Goal: Contribute content: Add original content to the website for others to see

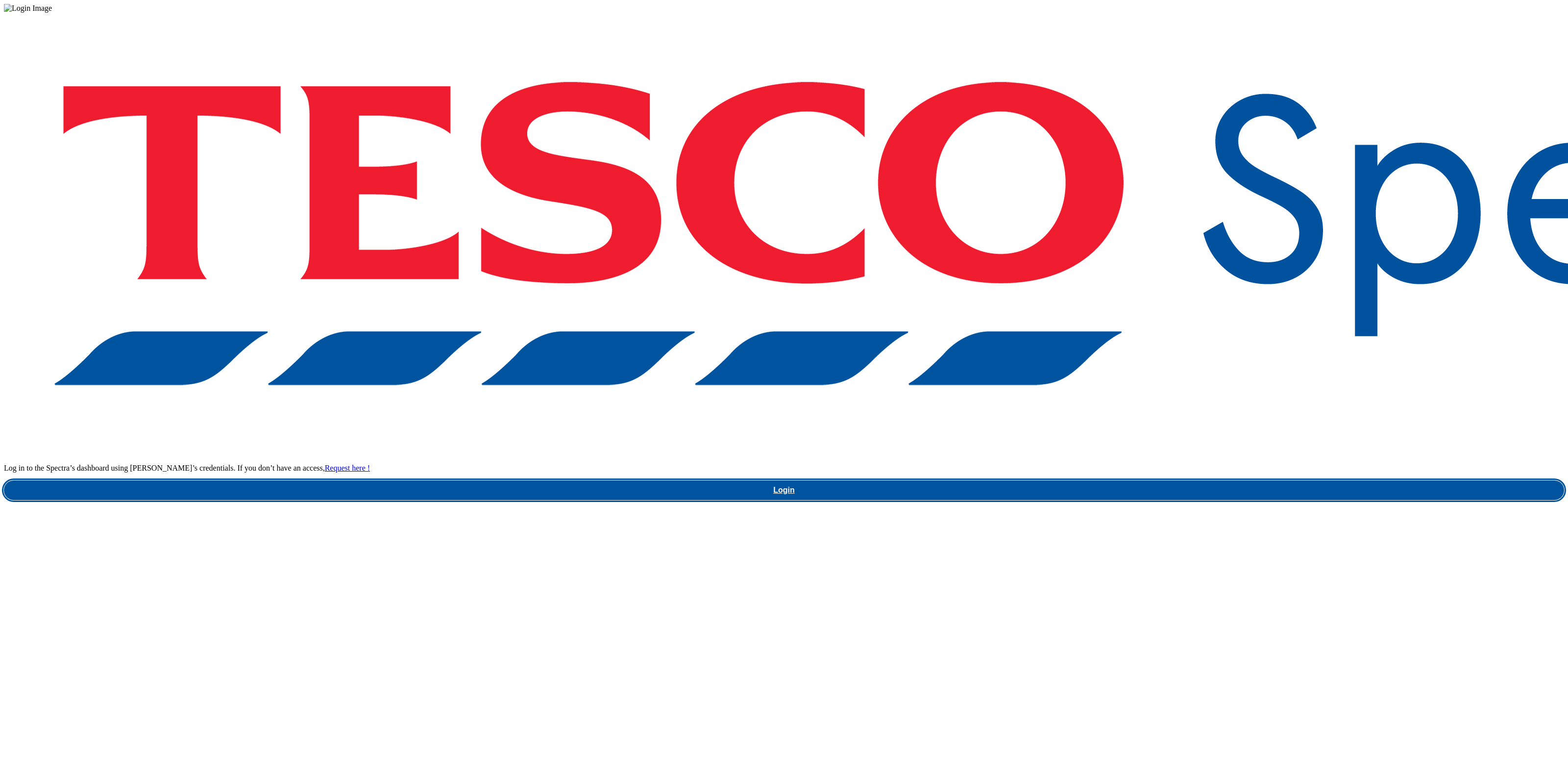
click at [1157, 481] on link "Login" at bounding box center [783, 490] width 1560 height 19
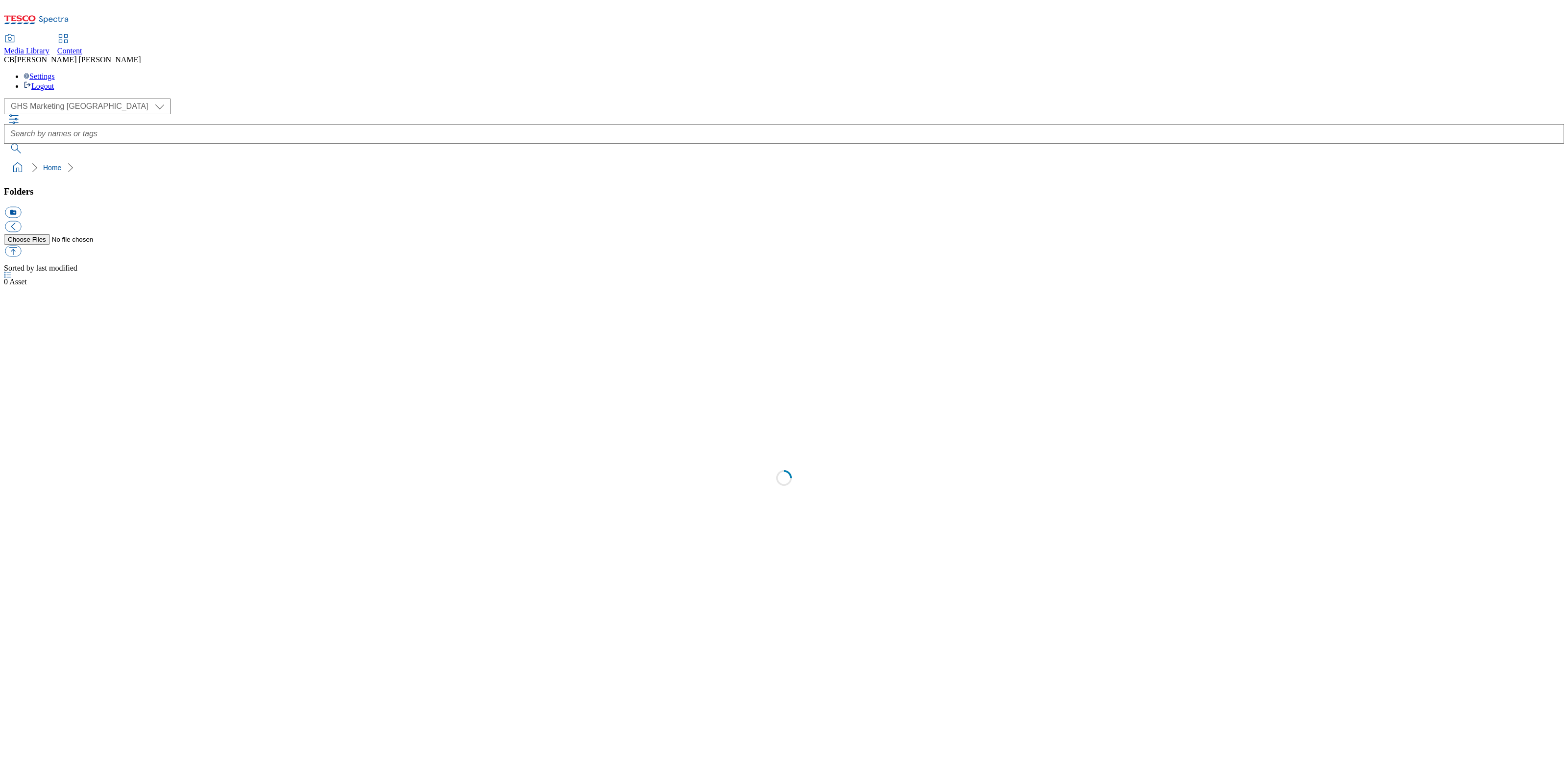
select select "flare-ghs-mktg"
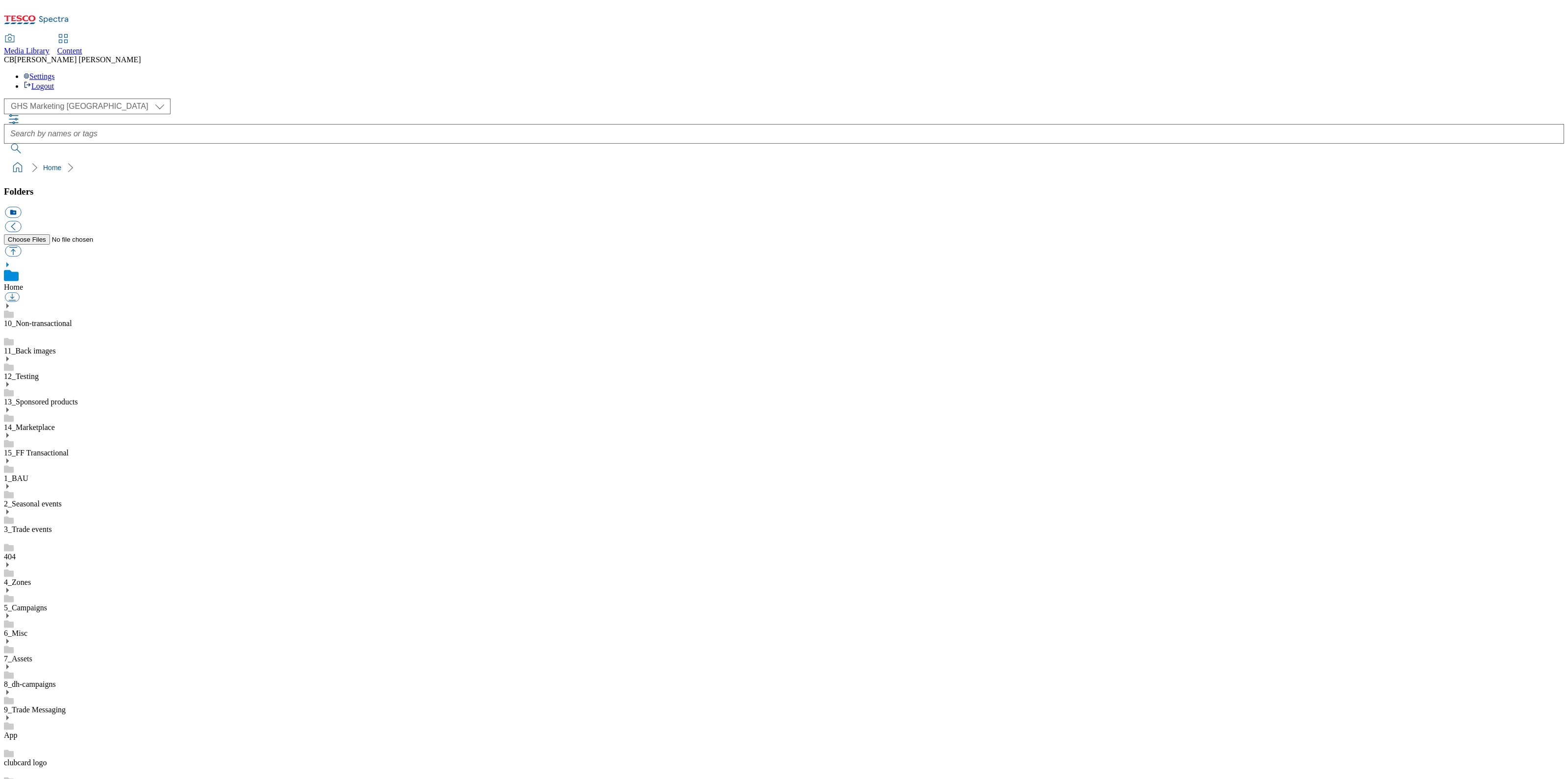
click at [9, 664] on use at bounding box center [7, 667] width 2 height 5
click at [52, 761] on link "BuylistHeaders" at bounding box center [28, 765] width 49 height 9
click at [52, 750] on link "BuylistHeaders" at bounding box center [28, 754] width 49 height 9
click at [21, 245] on button "button" at bounding box center [13, 251] width 16 height 12
type input "C:\fakepath\1758011478786-ad542044_Kenco_Pumpkin_Legobrand_H_1184x333_V1.jpg"
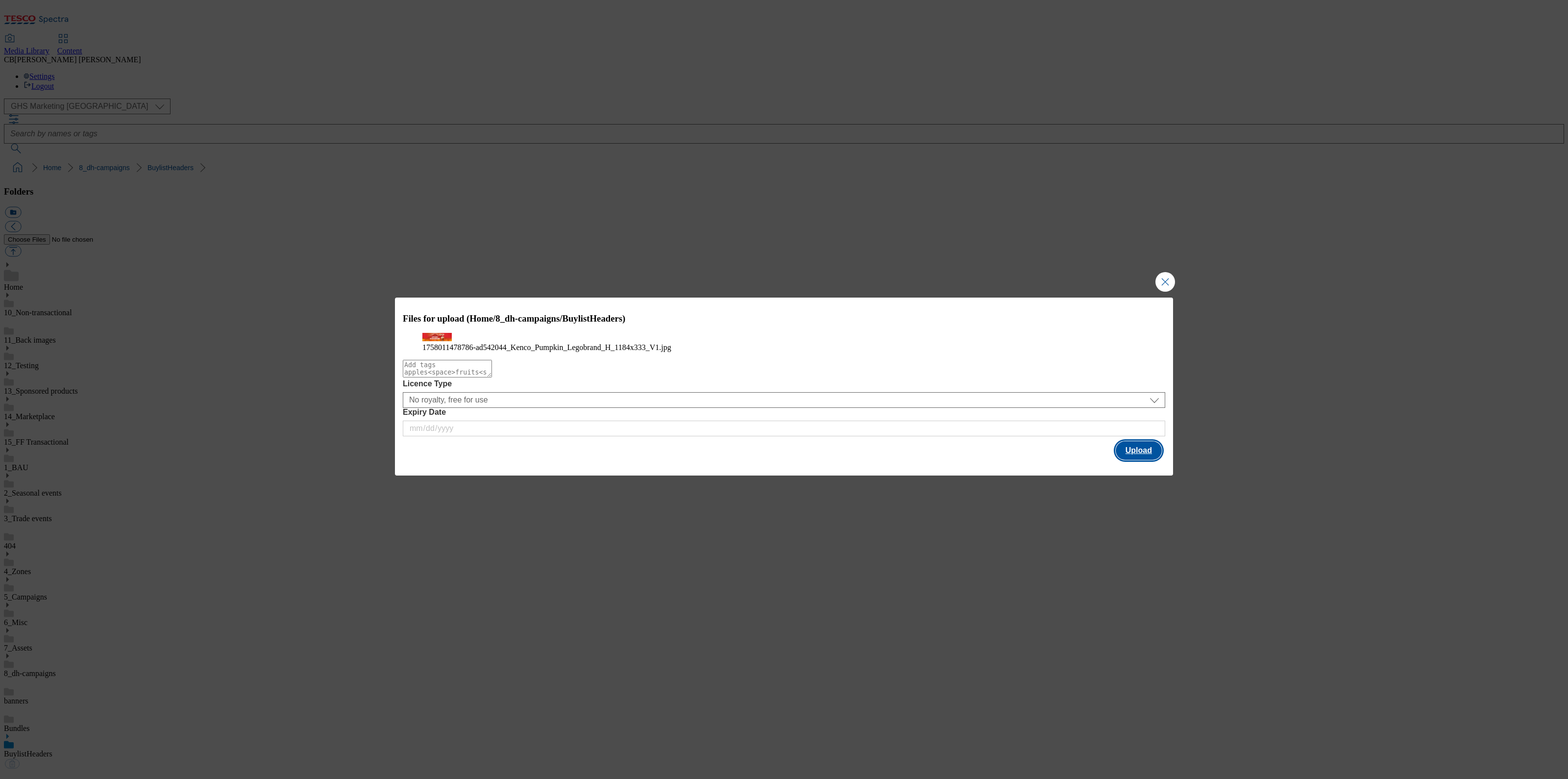
click at [1132, 460] on button "Upload" at bounding box center [1139, 450] width 46 height 19
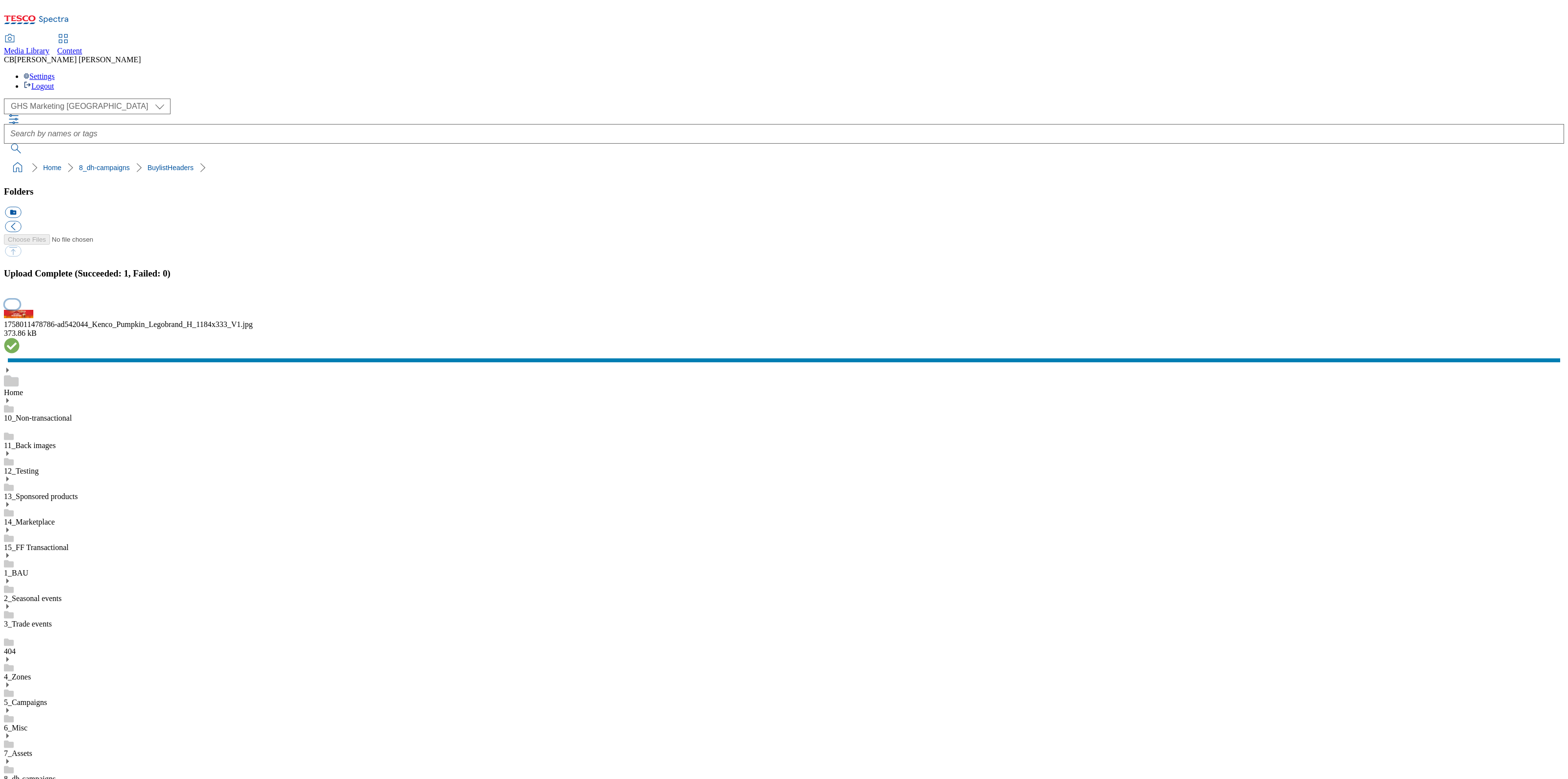
click at [19, 309] on button "button" at bounding box center [12, 304] width 15 height 9
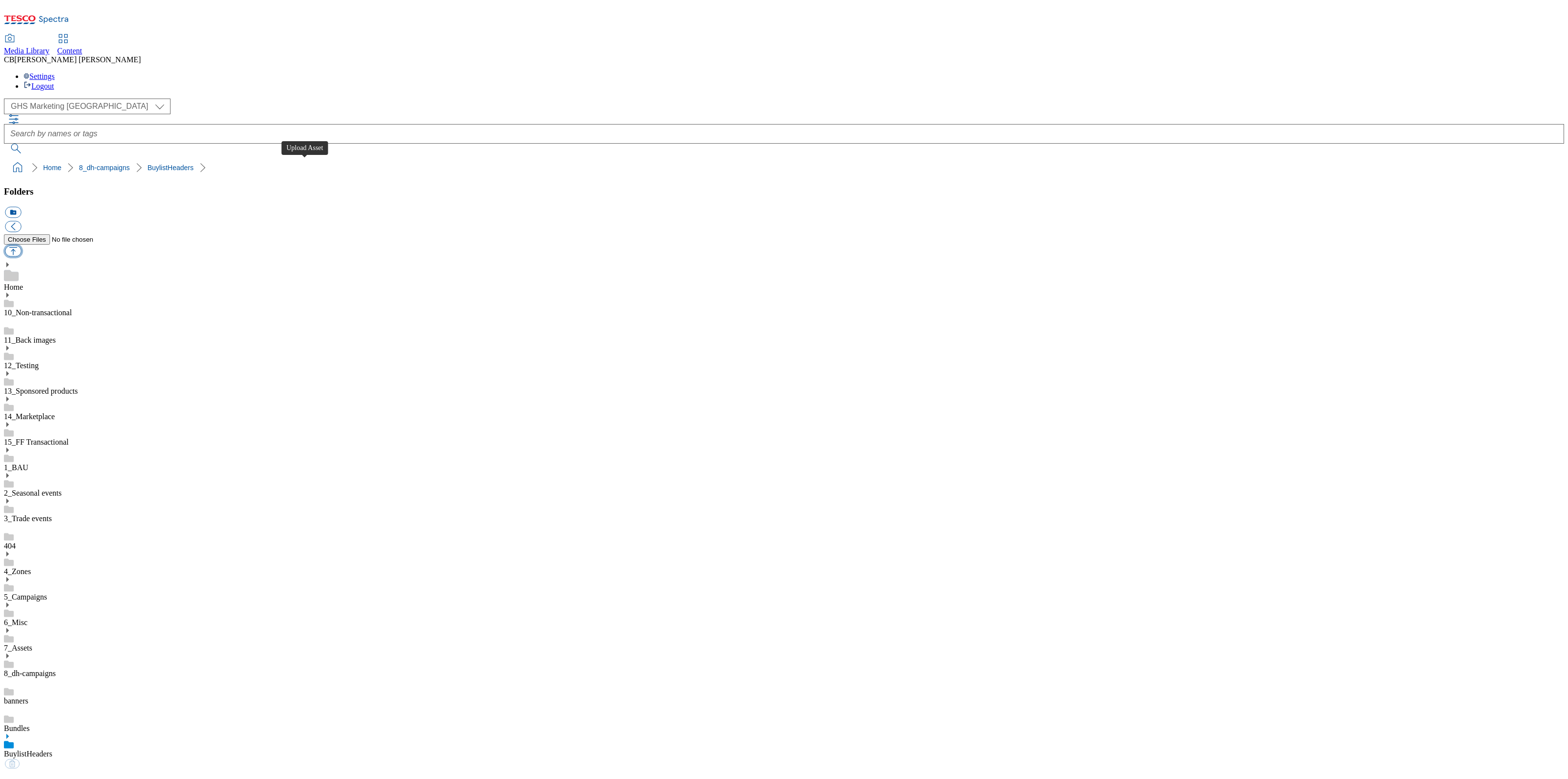
click at [21, 245] on button "button" at bounding box center [13, 251] width 16 height 12
type input "C:\fakepath\1758011478786-ad542044_Kenco_Pumpkin_Legobrand_H_1184x333_V1.jpg"
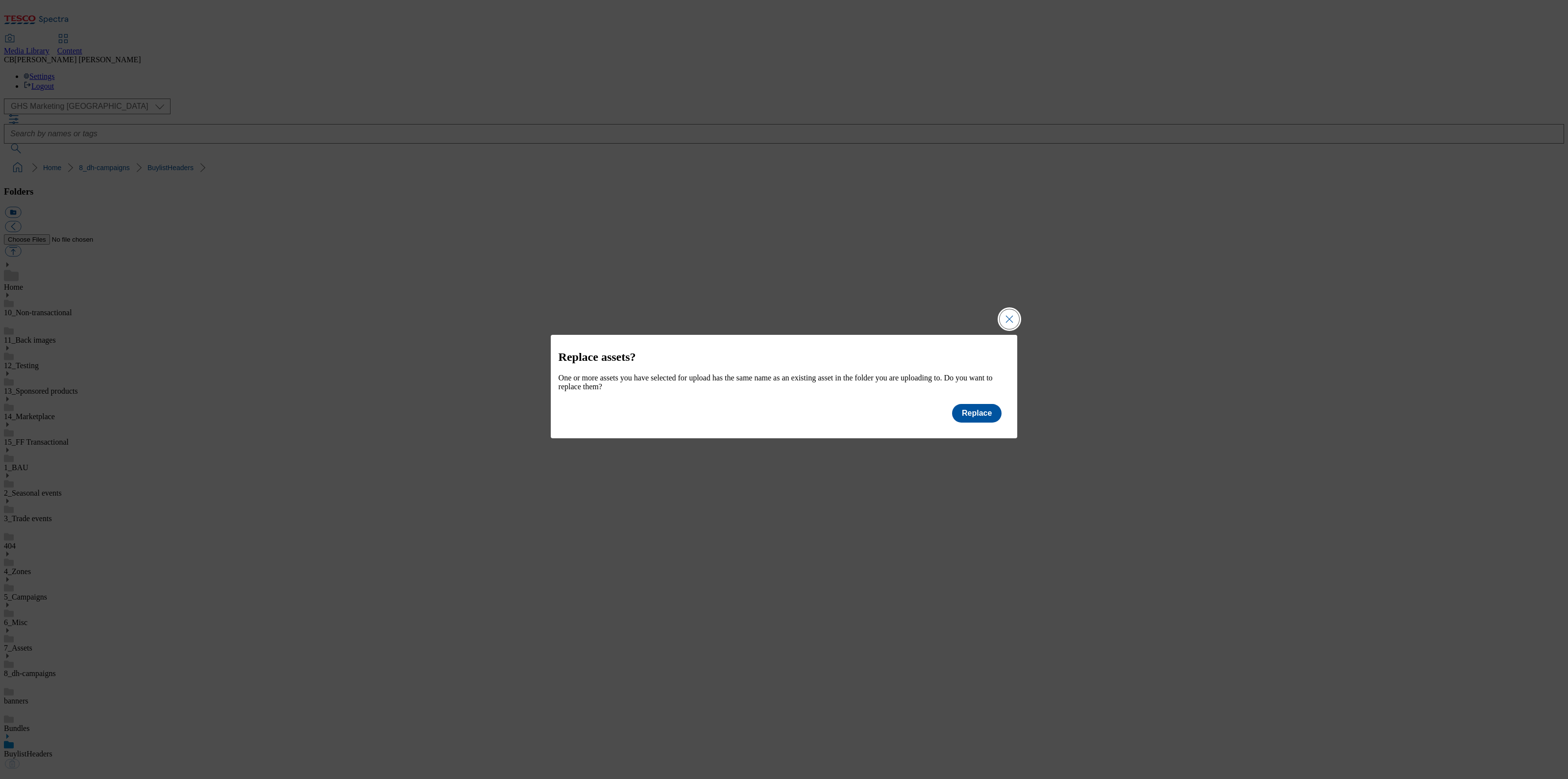
click at [1017, 314] on button "Close Modal" at bounding box center [1009, 319] width 19 height 19
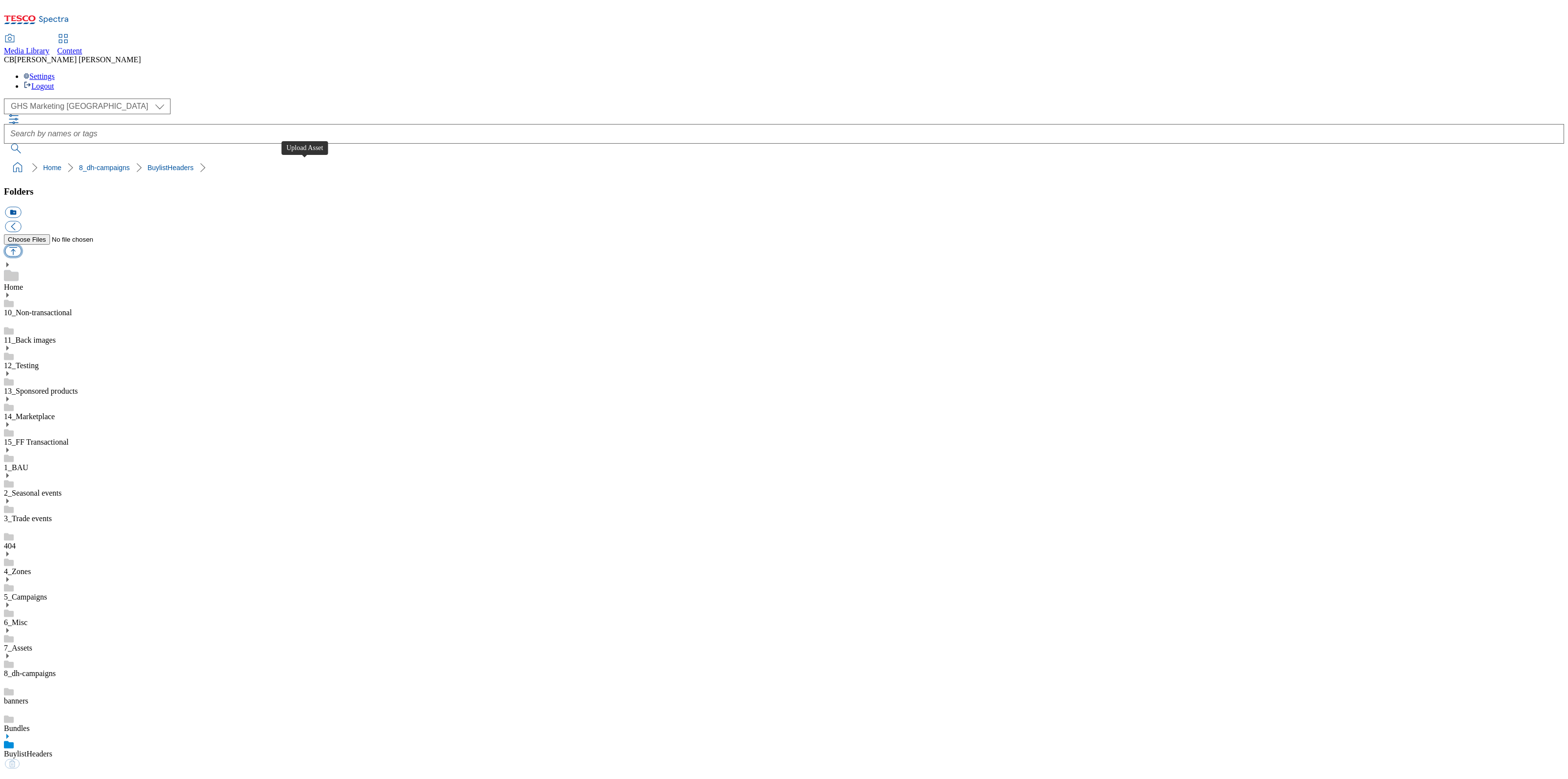
click at [21, 245] on button "button" at bounding box center [13, 251] width 16 height 12
type input "C:\fakepath\1758011478786-ad542044_Kenco_Pumpkin_Legobrand_H_1184x333_V1.jpg"
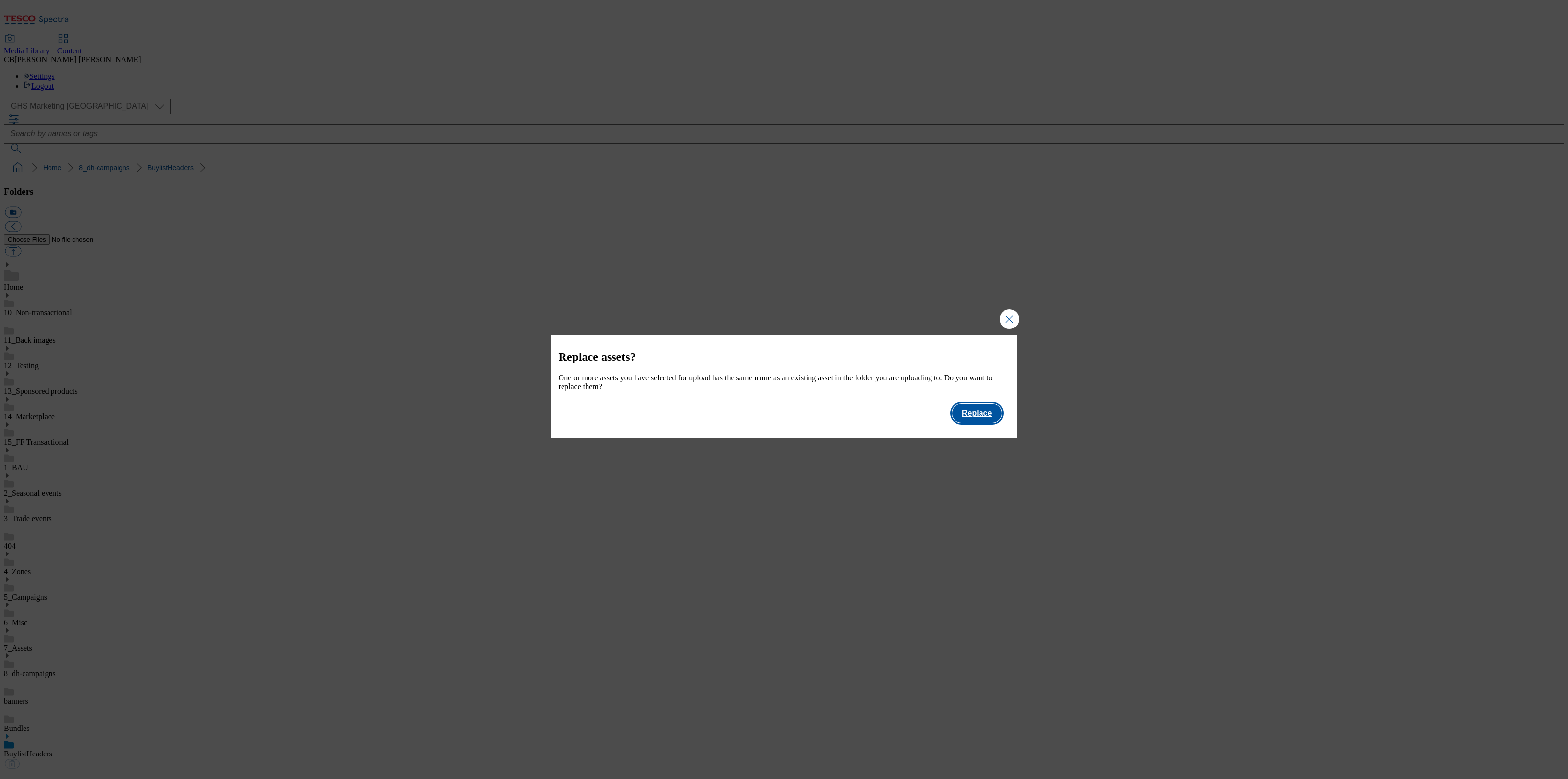
click at [990, 416] on button "Replace" at bounding box center [976, 413] width 49 height 19
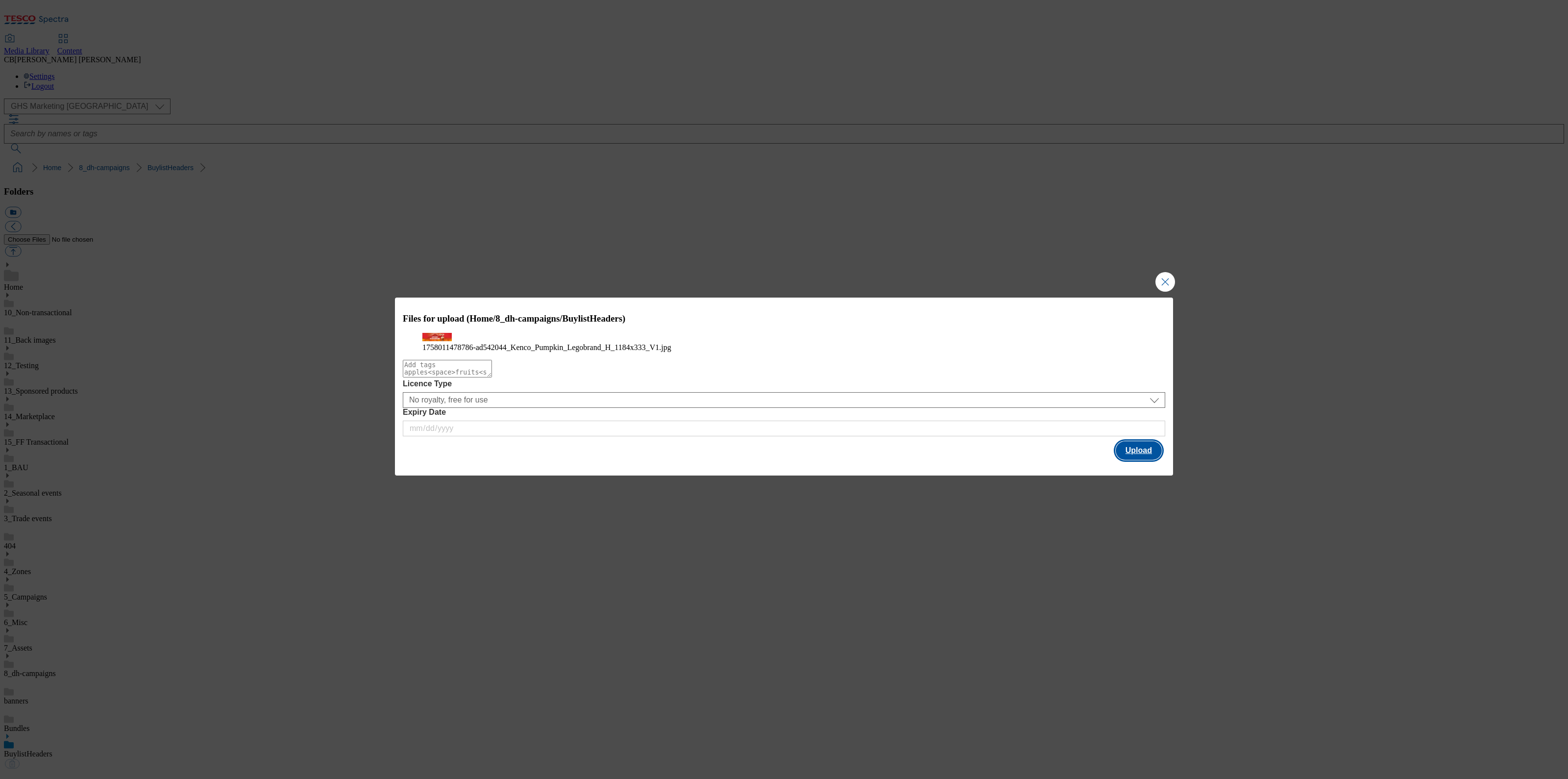
click at [1145, 460] on button "Upload" at bounding box center [1139, 450] width 46 height 19
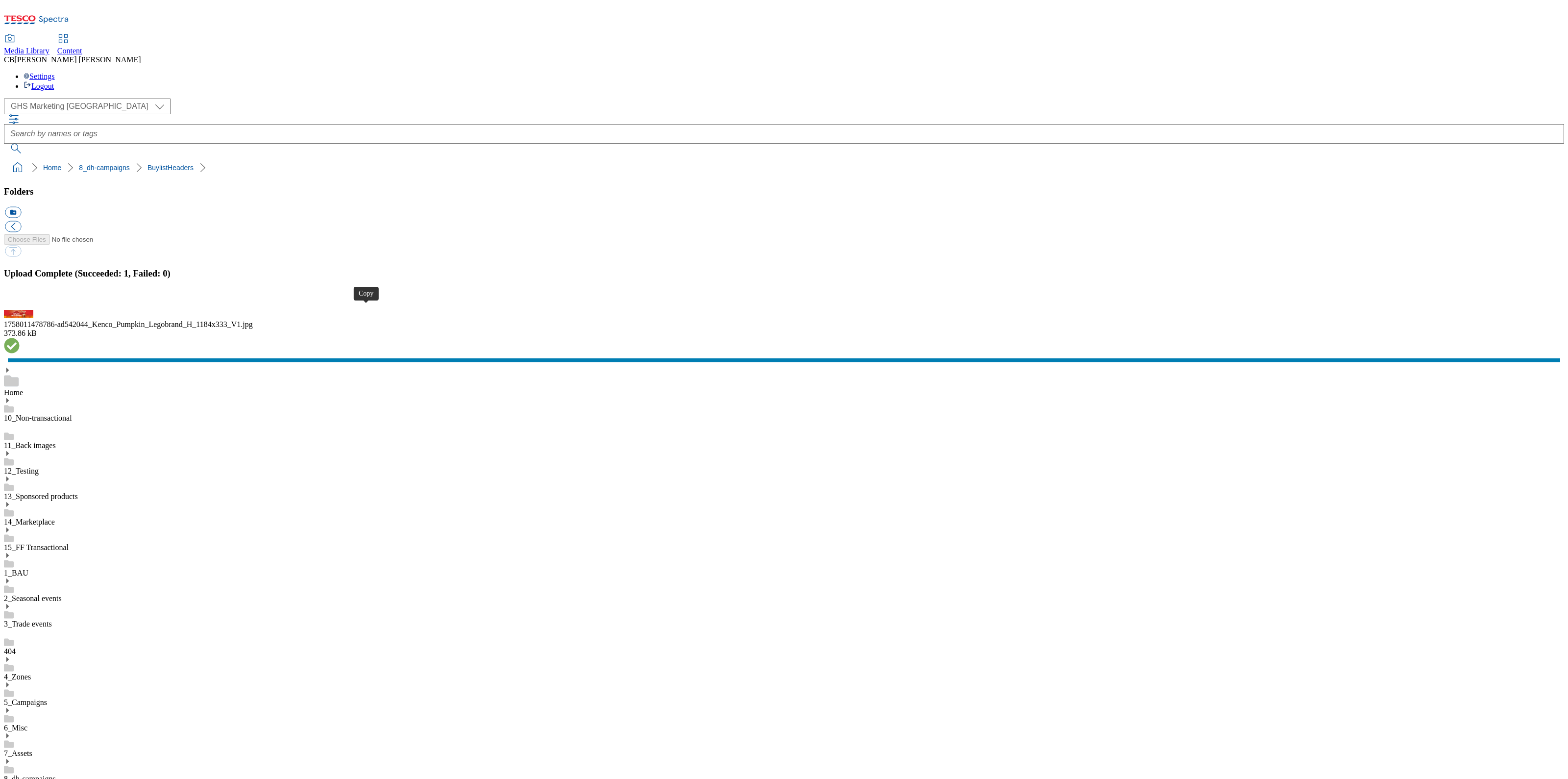
drag, startPoint x: 368, startPoint y: 314, endPoint x: 365, endPoint y: 268, distance: 46.1
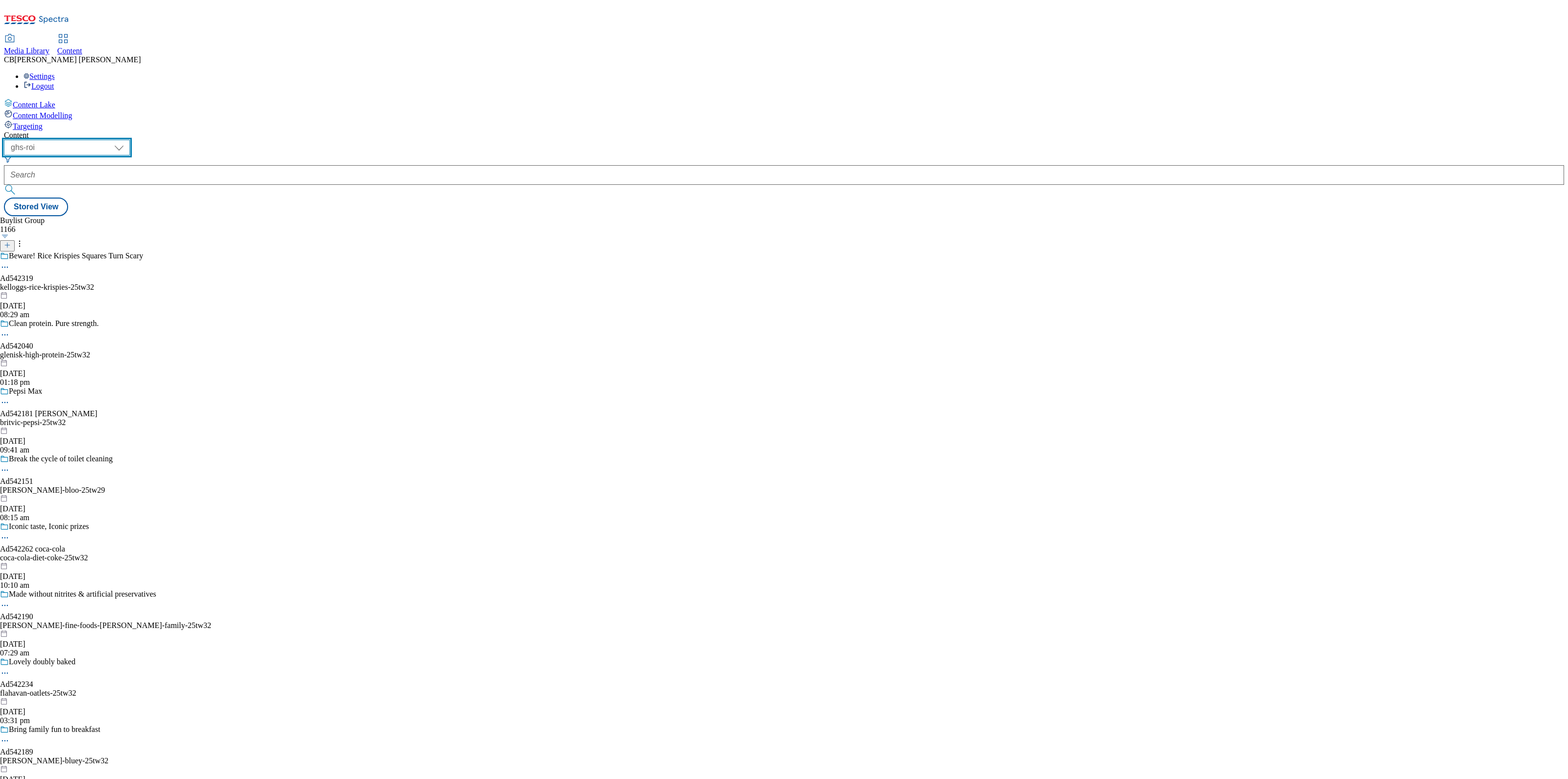
click at [130, 139] on select "ghs-roi ghs-[GEOGRAPHIC_DATA]" at bounding box center [66, 147] width 126 height 16
select select "ghs-[GEOGRAPHIC_DATA]"
click at [127, 139] on select "ghs-roi ghs-[GEOGRAPHIC_DATA]" at bounding box center [66, 147] width 126 height 16
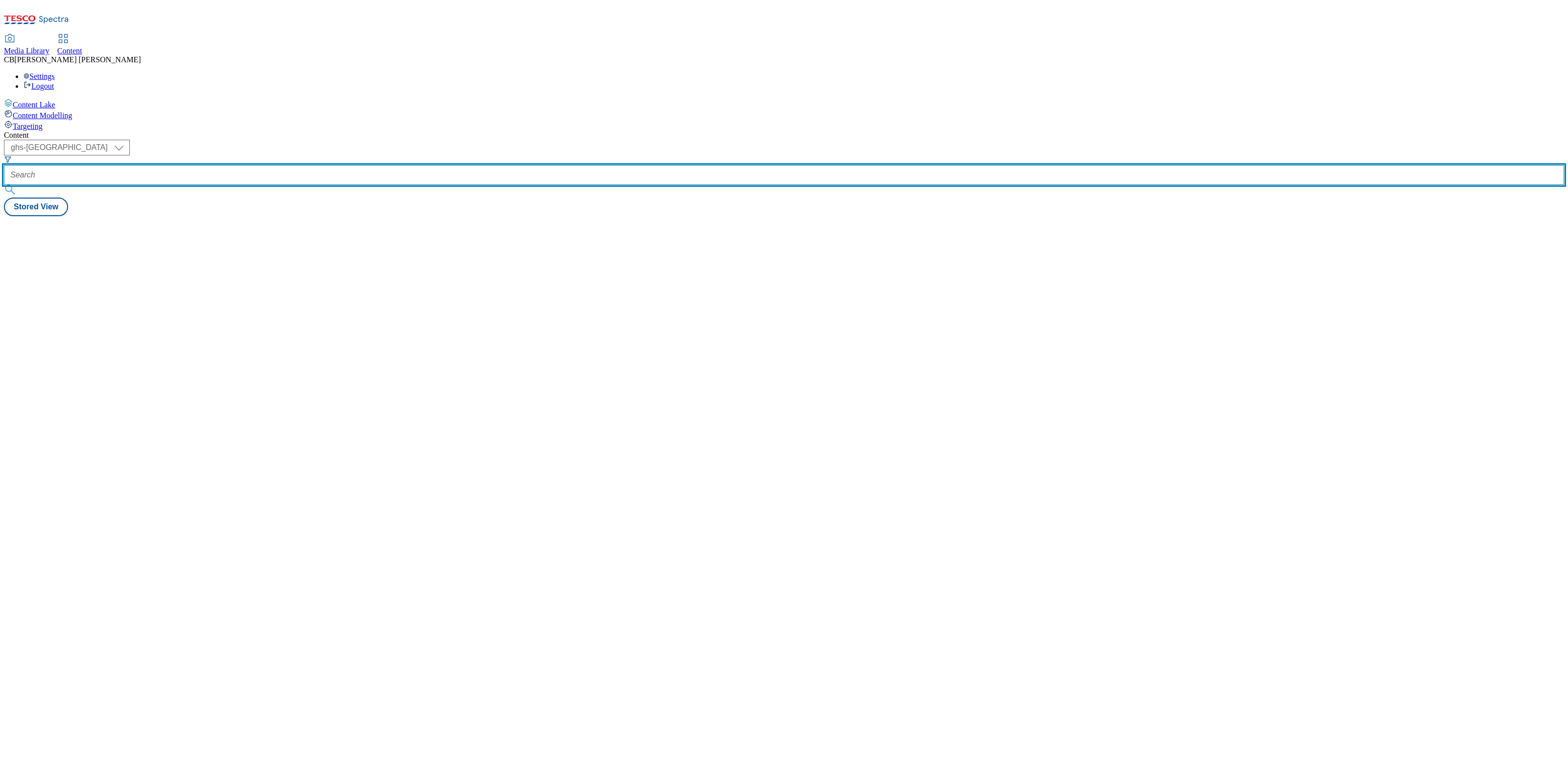
click at [228, 165] on input "text" at bounding box center [783, 175] width 1560 height 19
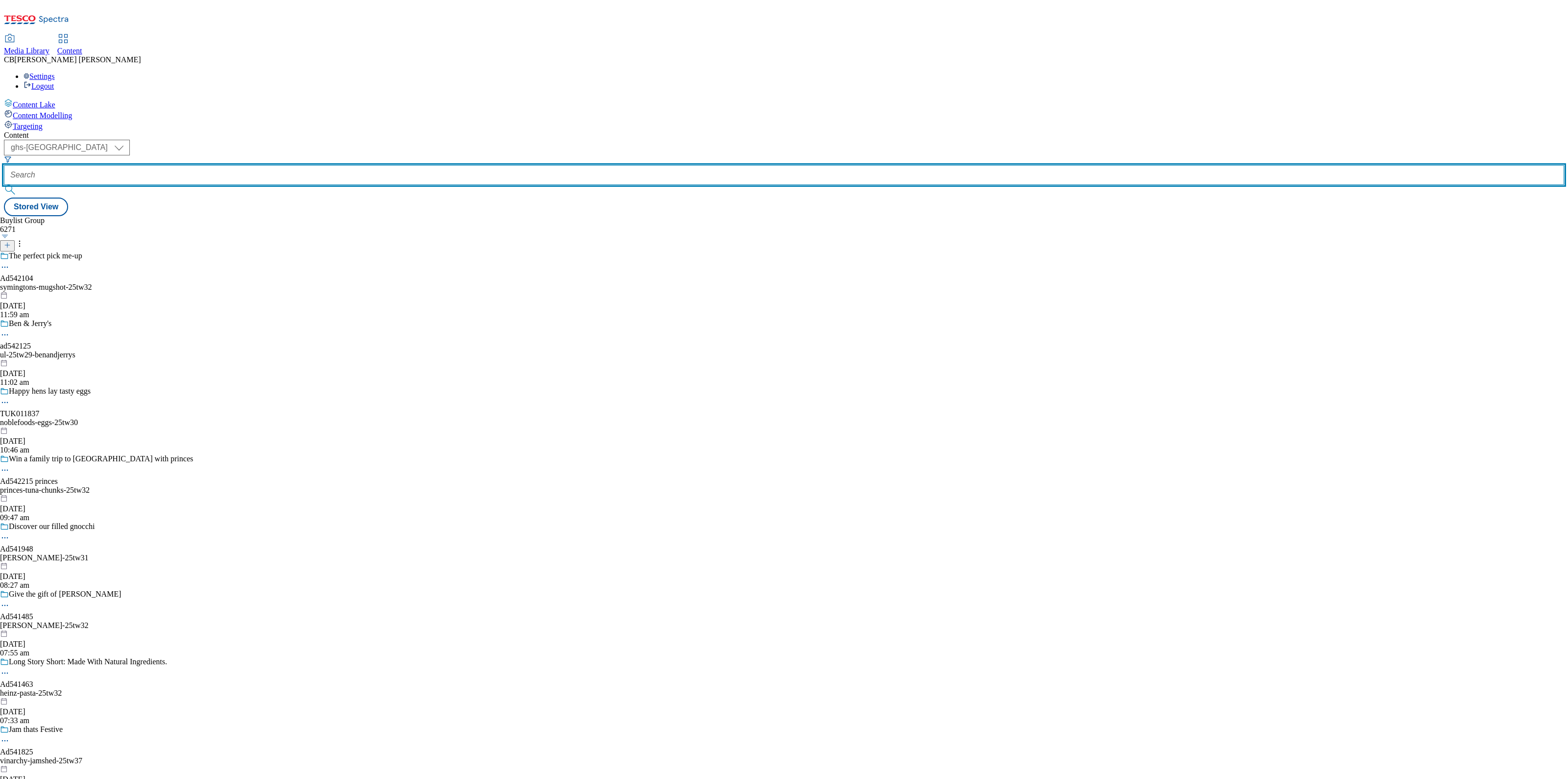
paste input "jde-kenco-coffee-25tw29"
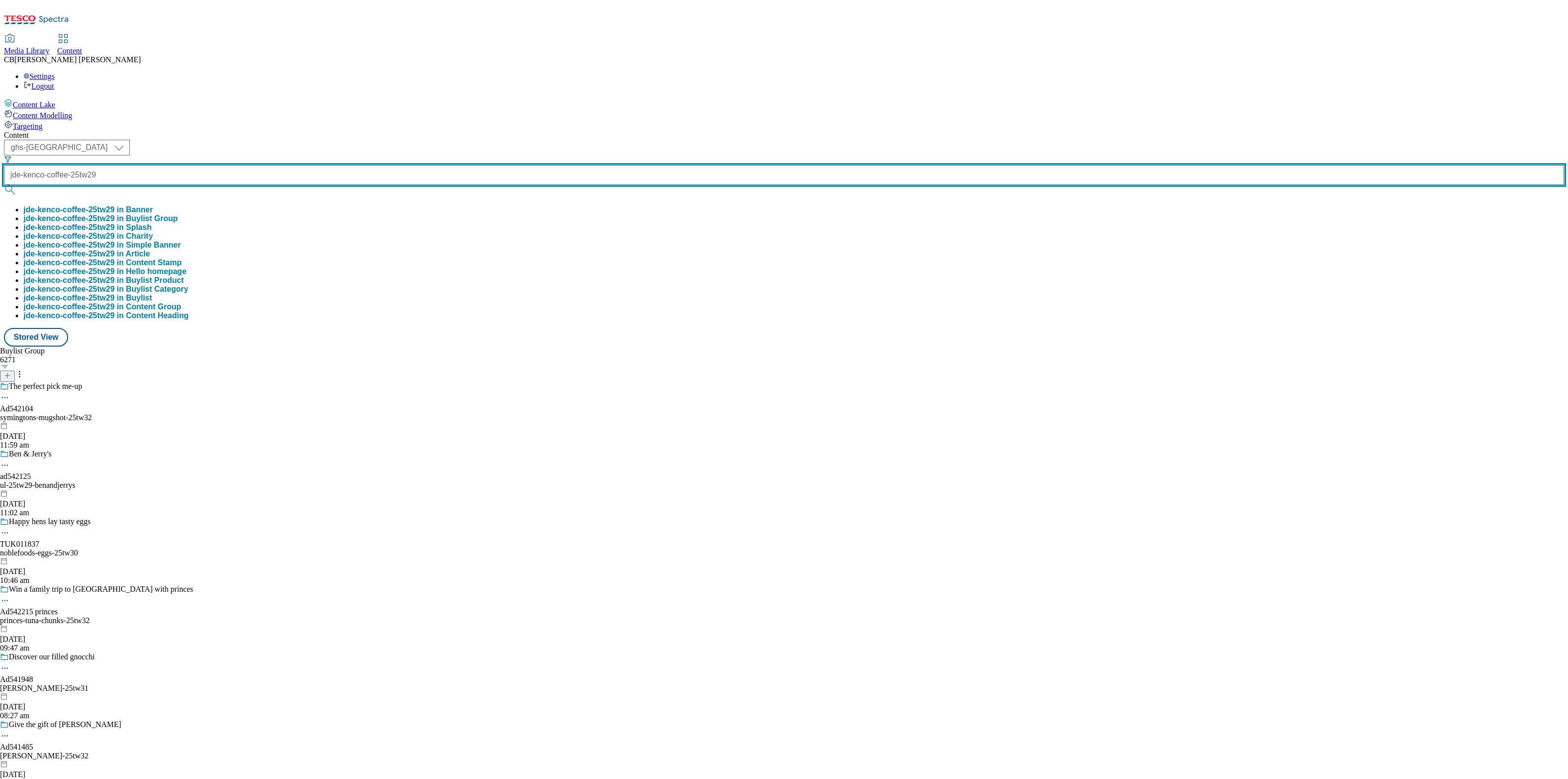
scroll to position [0, 6]
type input "jde-kenco-coffee-25tw29"
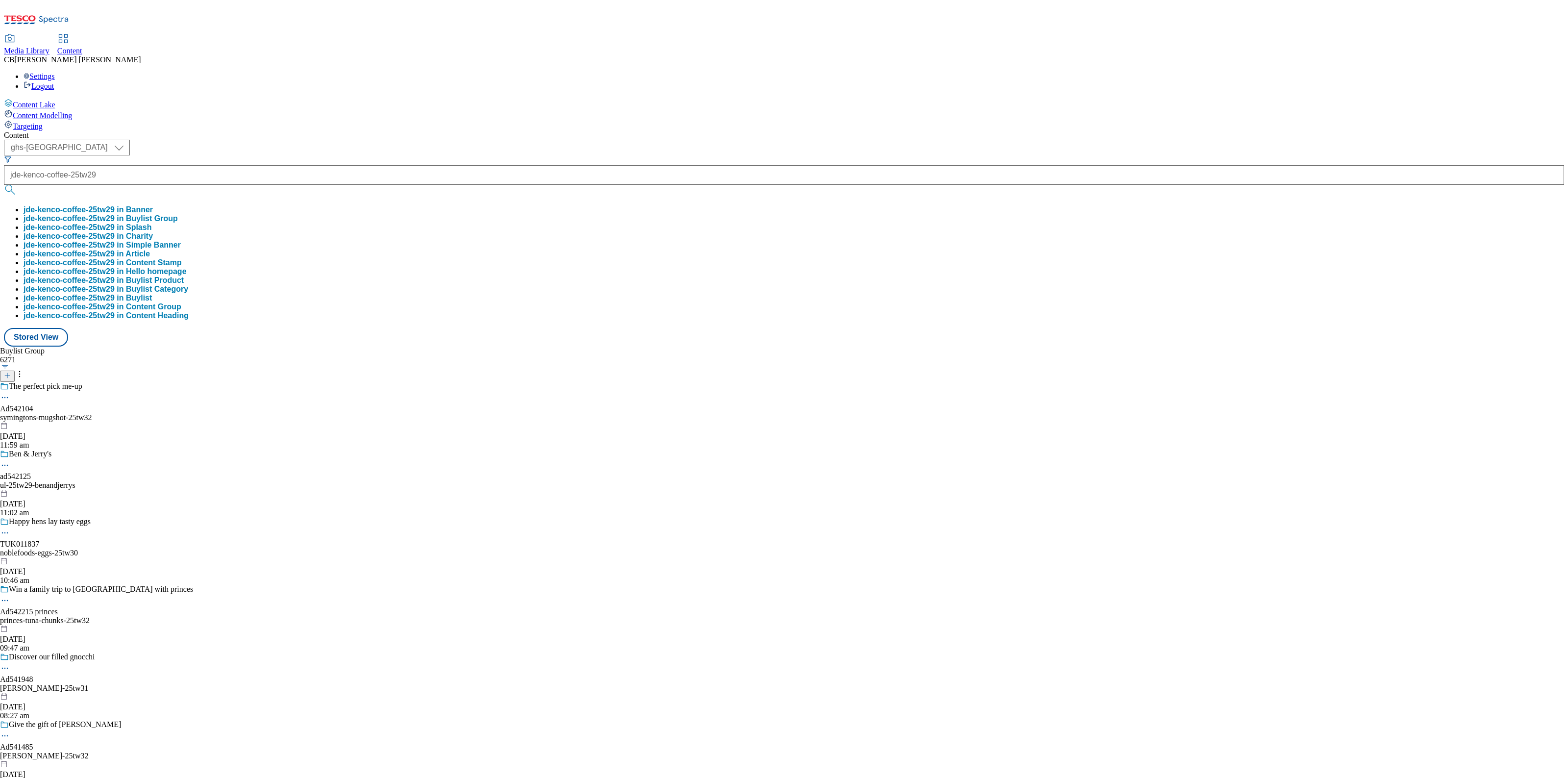
click at [178, 214] on button "jde-kenco-coffee-25tw29 in Buylist Group" at bounding box center [101, 219] width 155 height 9
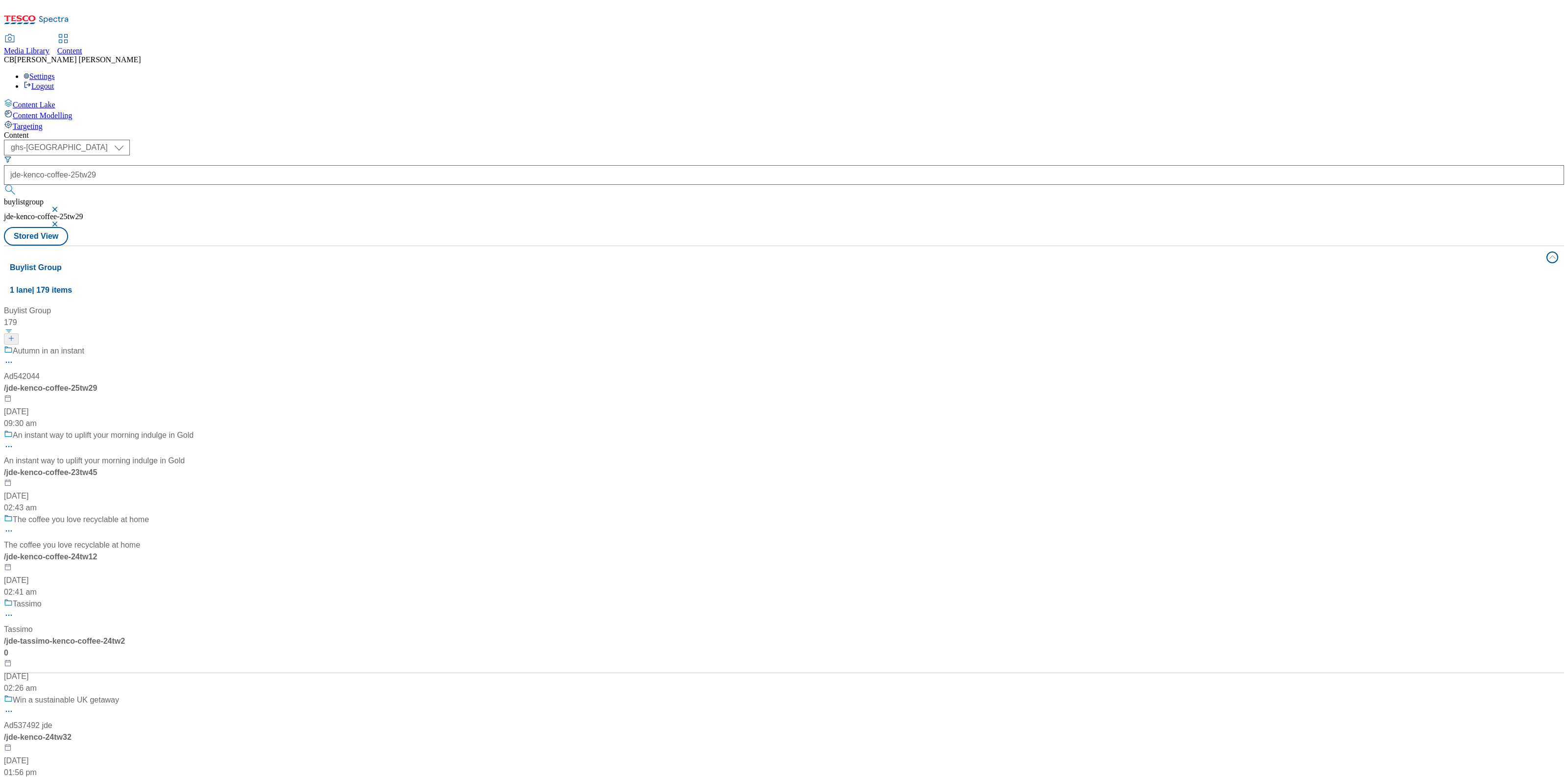
click at [194, 345] on div "Autumn in an instant Ad542044 / jde-kenco-coffee-25tw29 16 Sept 2025 09:30 am" at bounding box center [99, 387] width 190 height 84
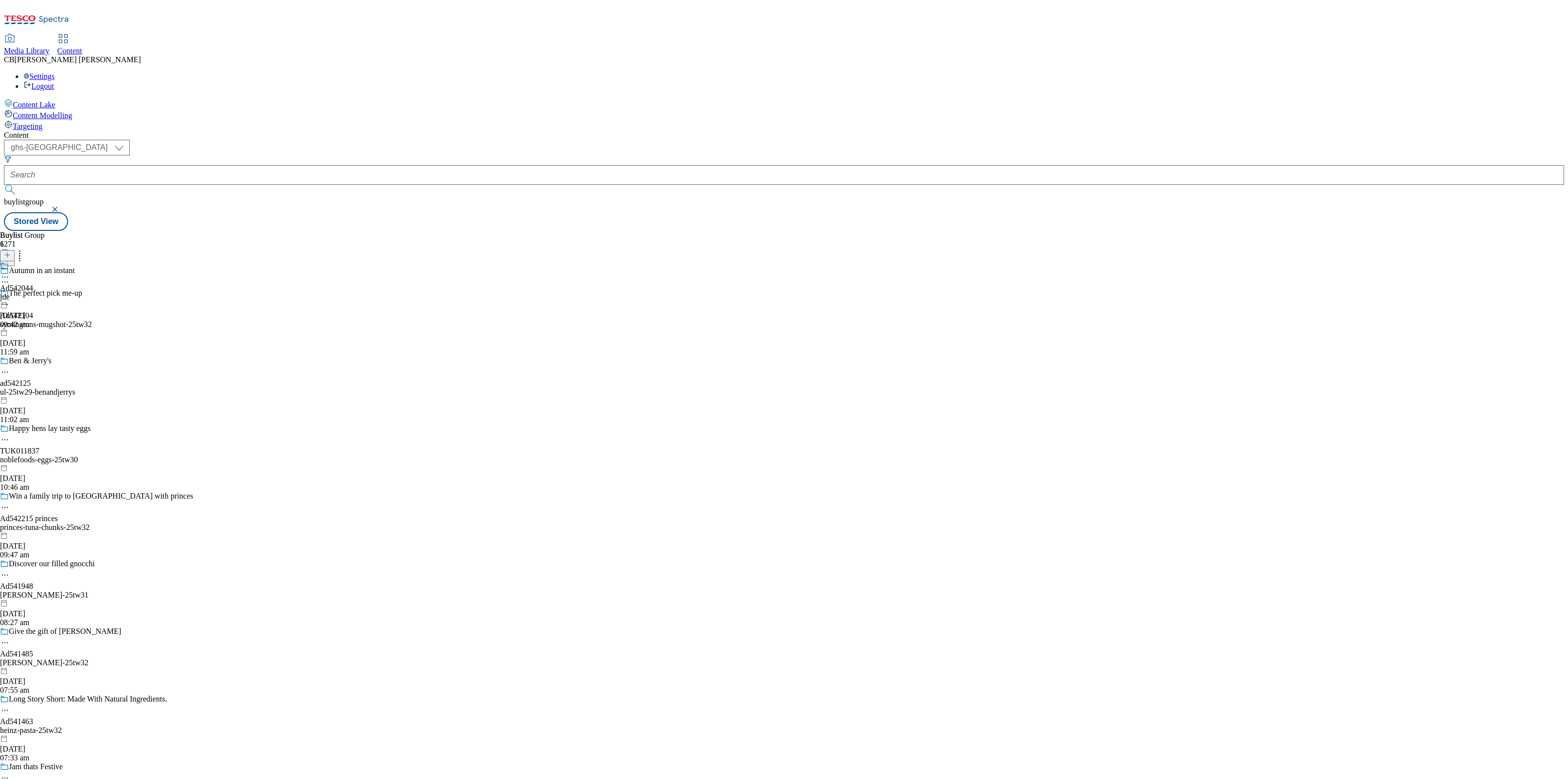
click at [10, 272] on icon at bounding box center [5, 277] width 10 height 10
click at [41, 294] on span "Edit" at bounding box center [36, 298] width 12 height 7
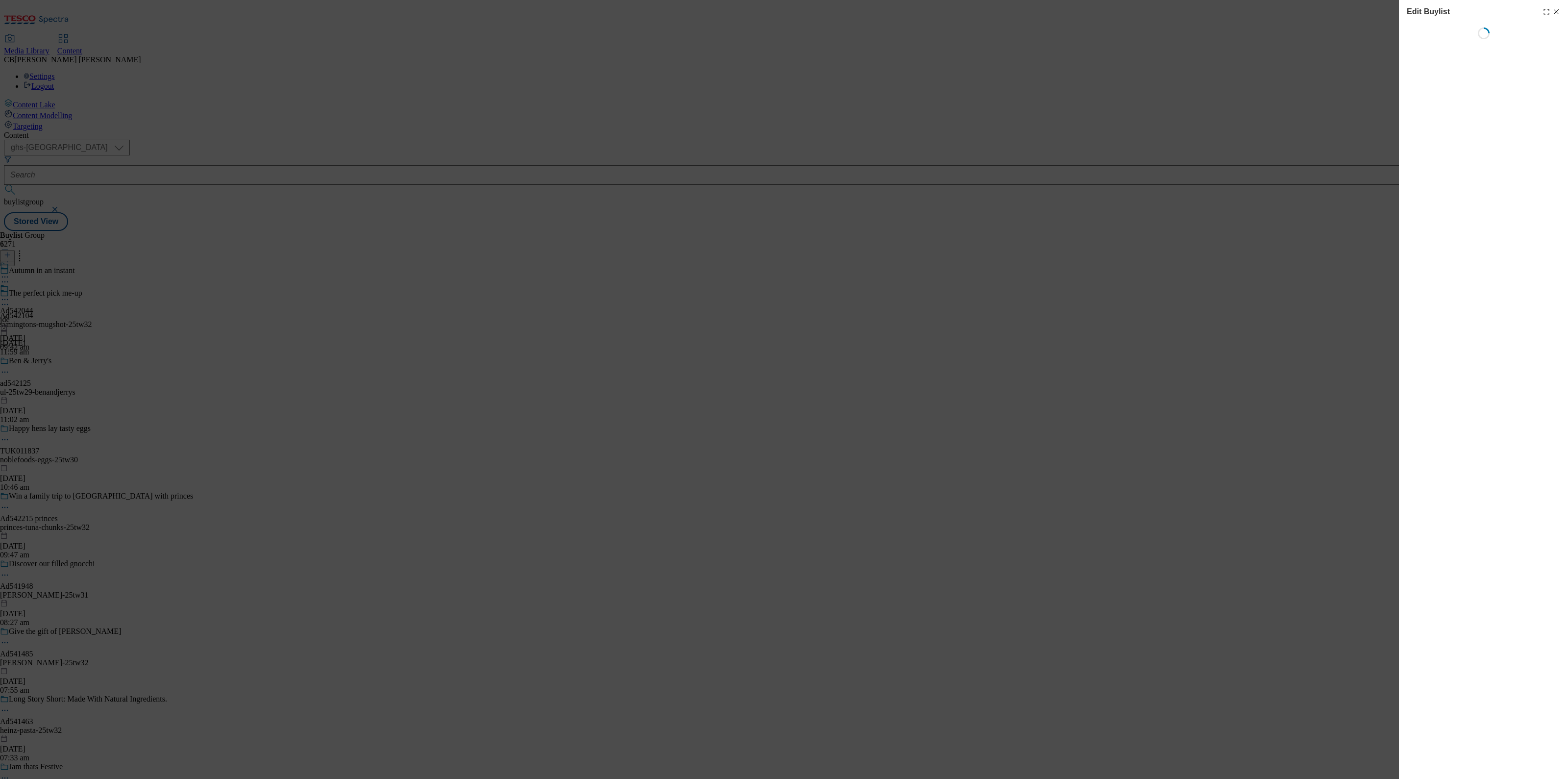
select select "tactical"
select select "supplier funded short term 1-3 weeks"
select select "dunnhumby"
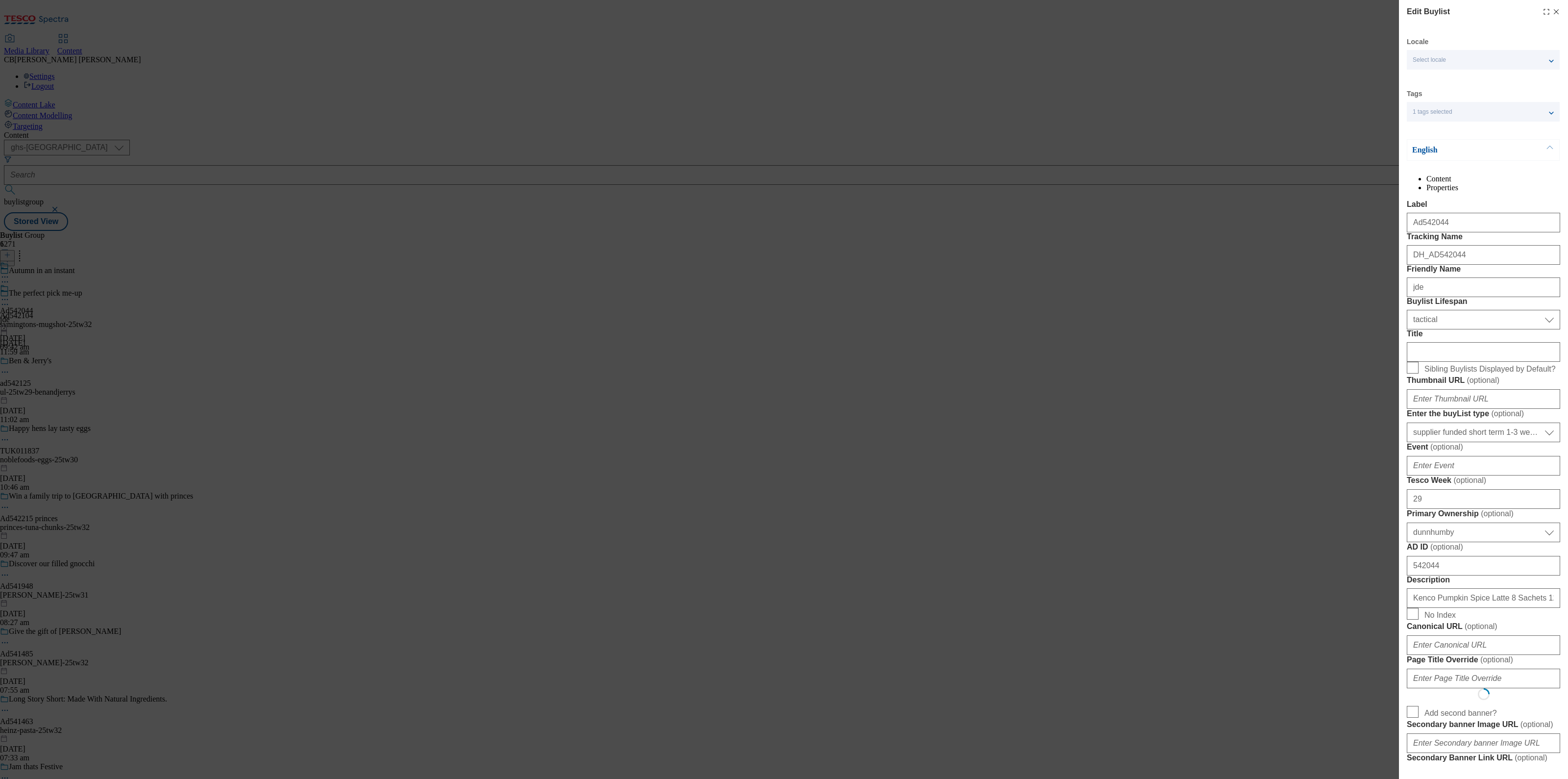
select select "Banner"
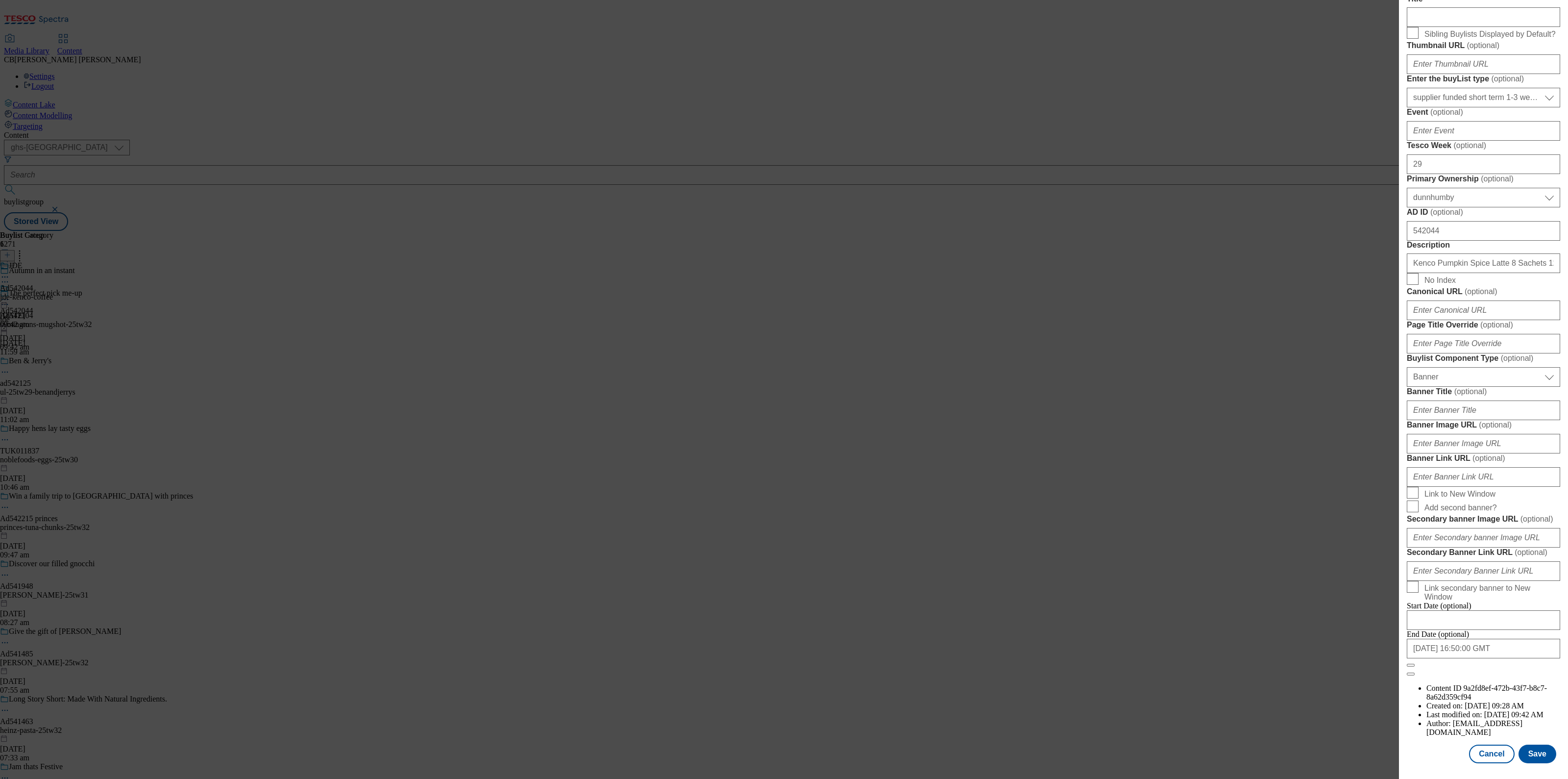
scroll to position [708, 0]
click at [1480, 434] on input "Banner Image URL ( optional )" at bounding box center [1483, 443] width 153 height 19
paste input "https://digitalcontent.api.tesco.com/v2/media/ghs-mktg/a630c378-a683-4ce1-bc5f-…"
type input "https://digitalcontent.api.tesco.com/v2/media/ghs-mktg/a630c378-a683-4ce1-bc5f-…"
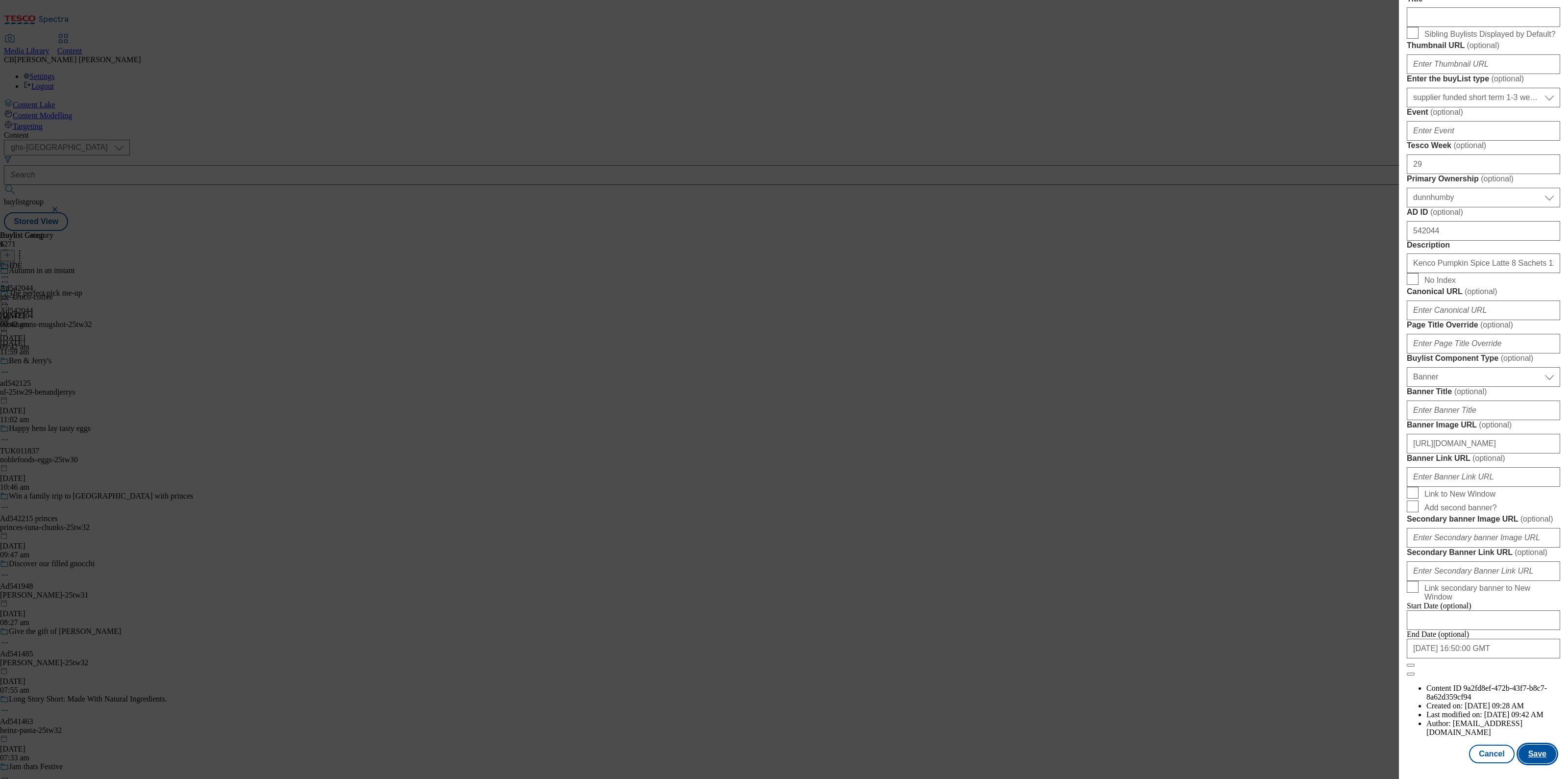
click at [1525, 745] on button "Save" at bounding box center [1538, 754] width 38 height 19
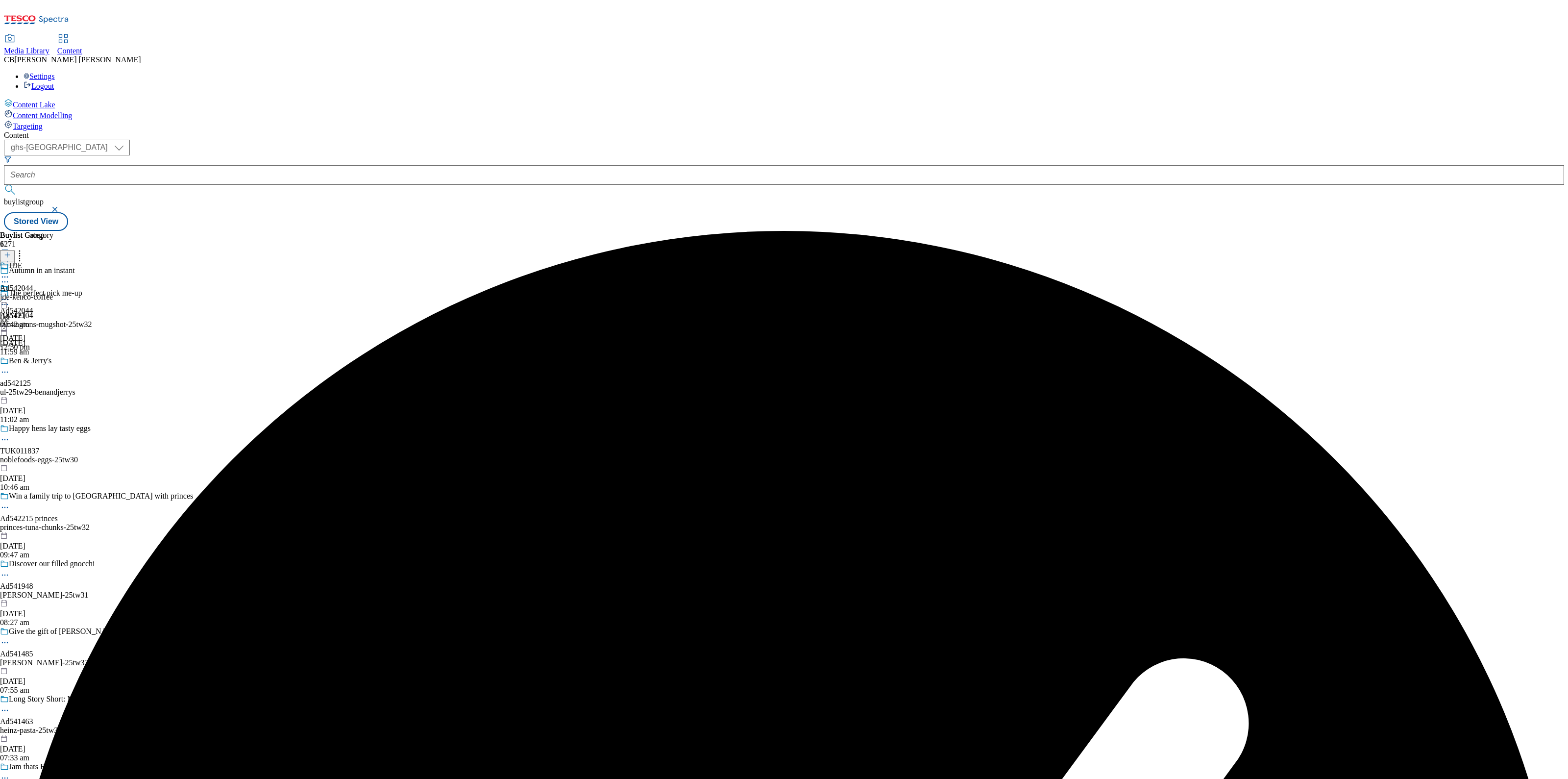
click at [10, 295] on icon at bounding box center [5, 300] width 10 height 10
click at [57, 359] on button "Preview" at bounding box center [38, 365] width 38 height 12
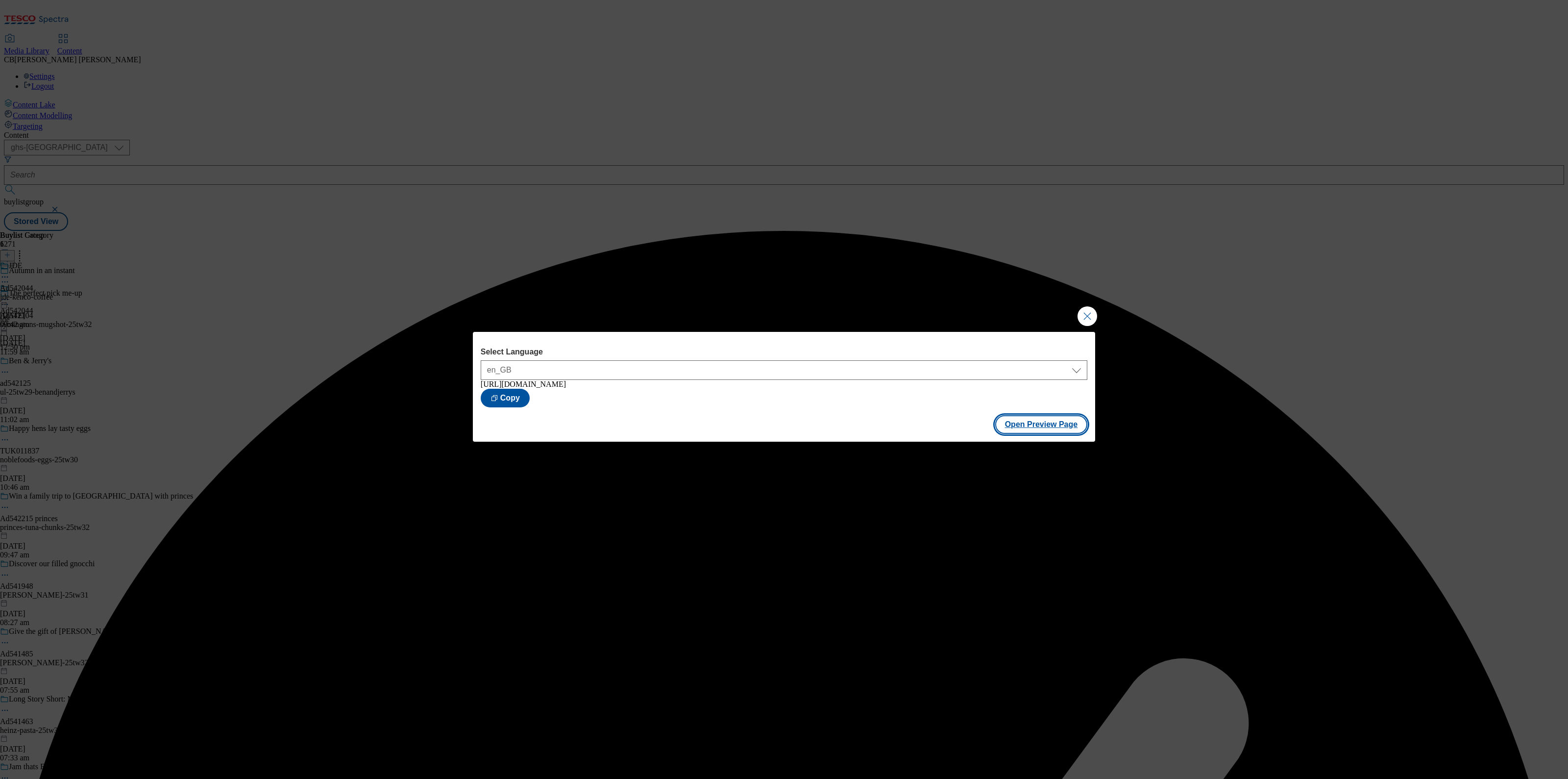
click at [1029, 430] on button "Open Preview Page" at bounding box center [1041, 425] width 93 height 19
click at [1088, 316] on button "Close Modal" at bounding box center [1087, 316] width 19 height 19
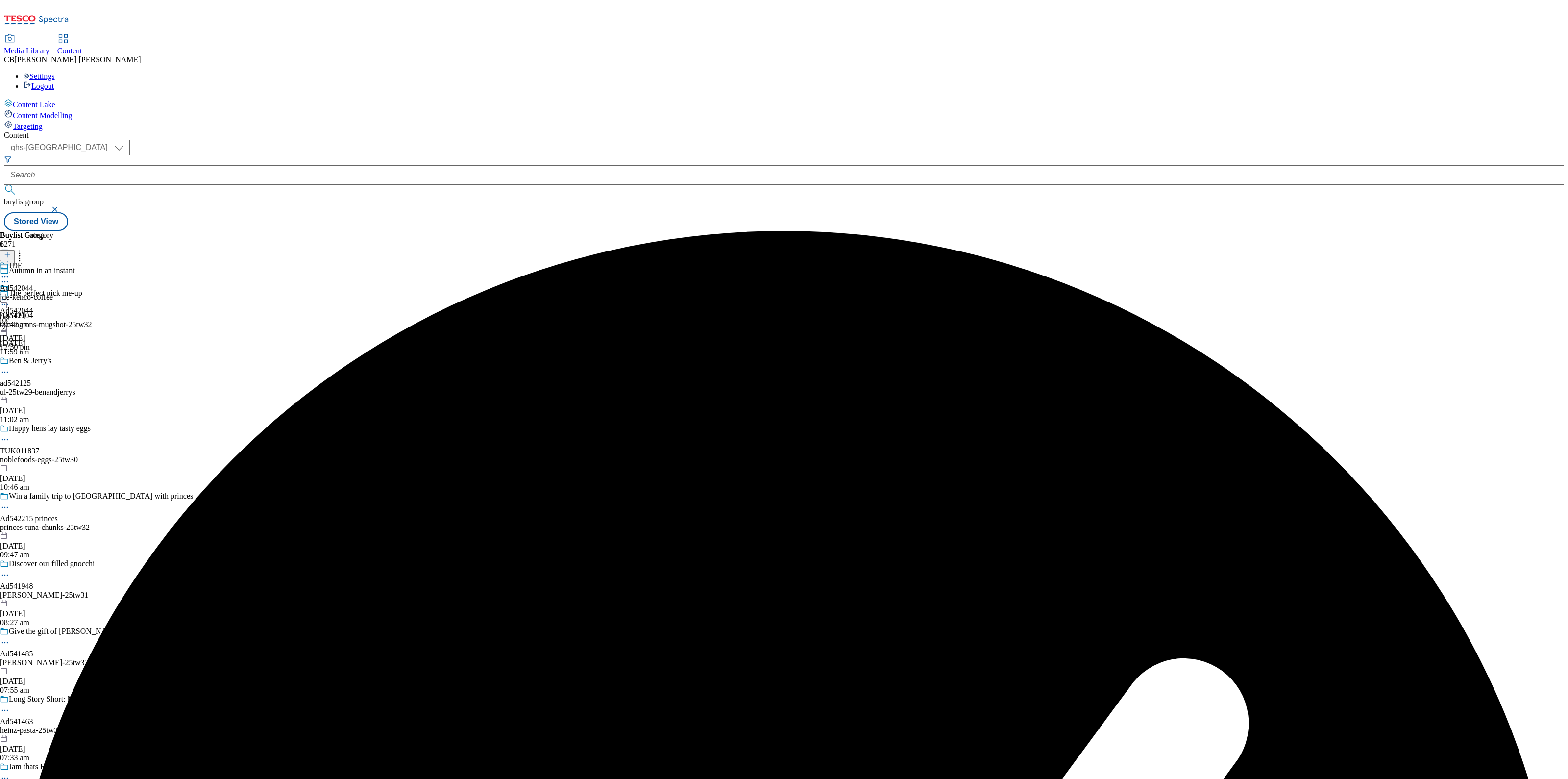
click at [10, 295] on icon at bounding box center [5, 300] width 10 height 10
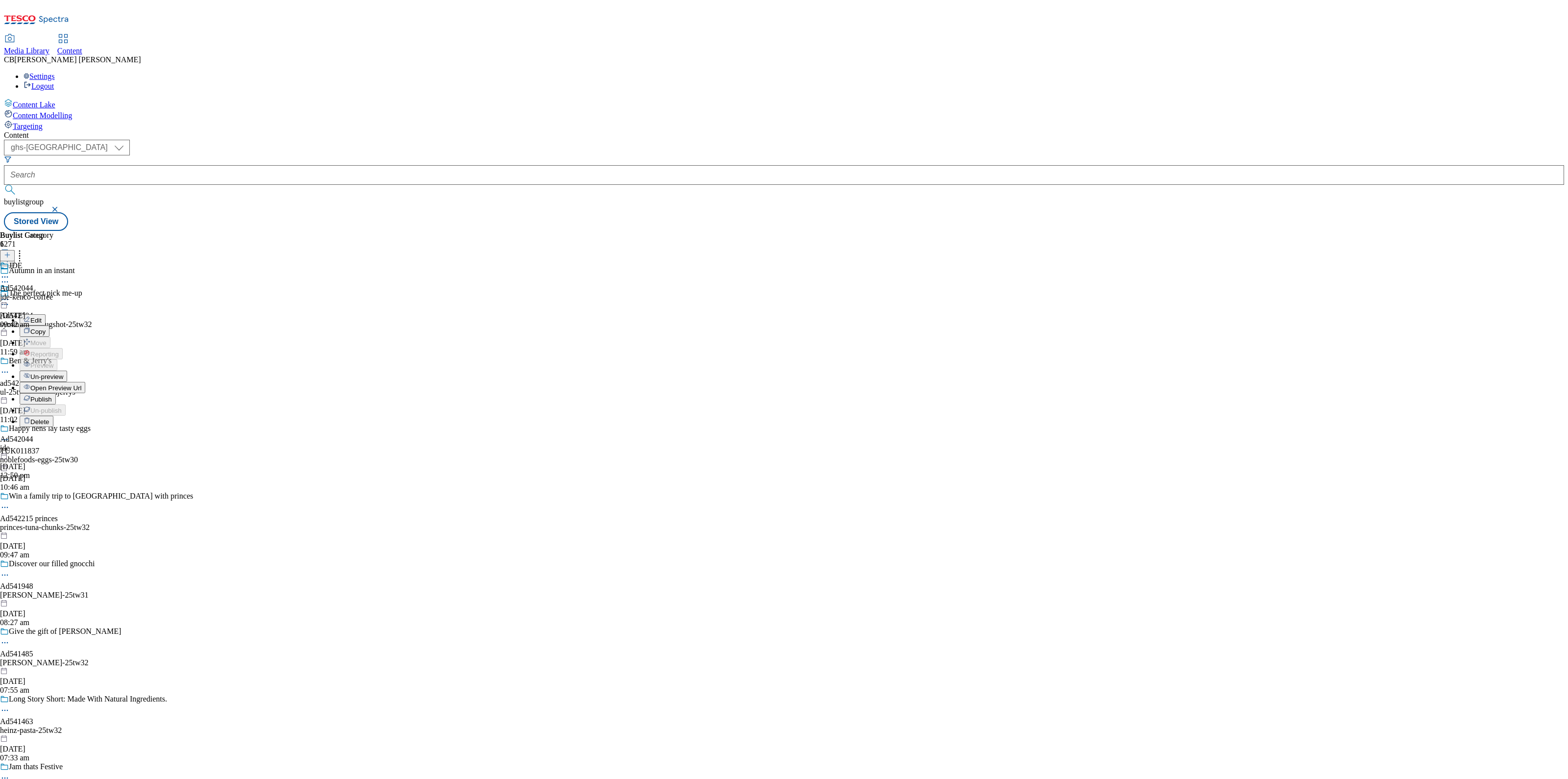
click at [52, 396] on span "Publish" at bounding box center [41, 400] width 21 height 7
